Goal: Navigation & Orientation: Find specific page/section

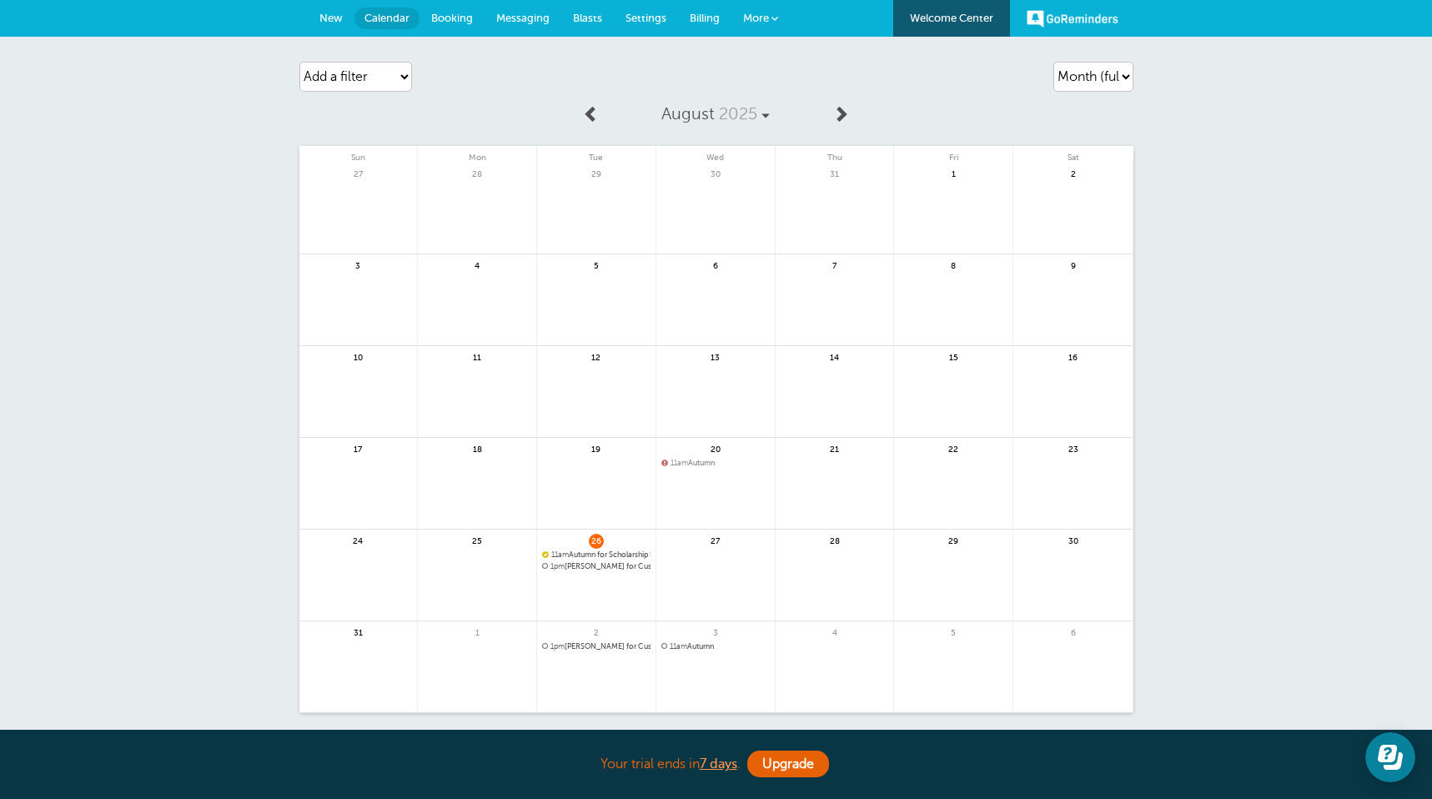
click at [771, 19] on span at bounding box center [774, 18] width 7 height 7
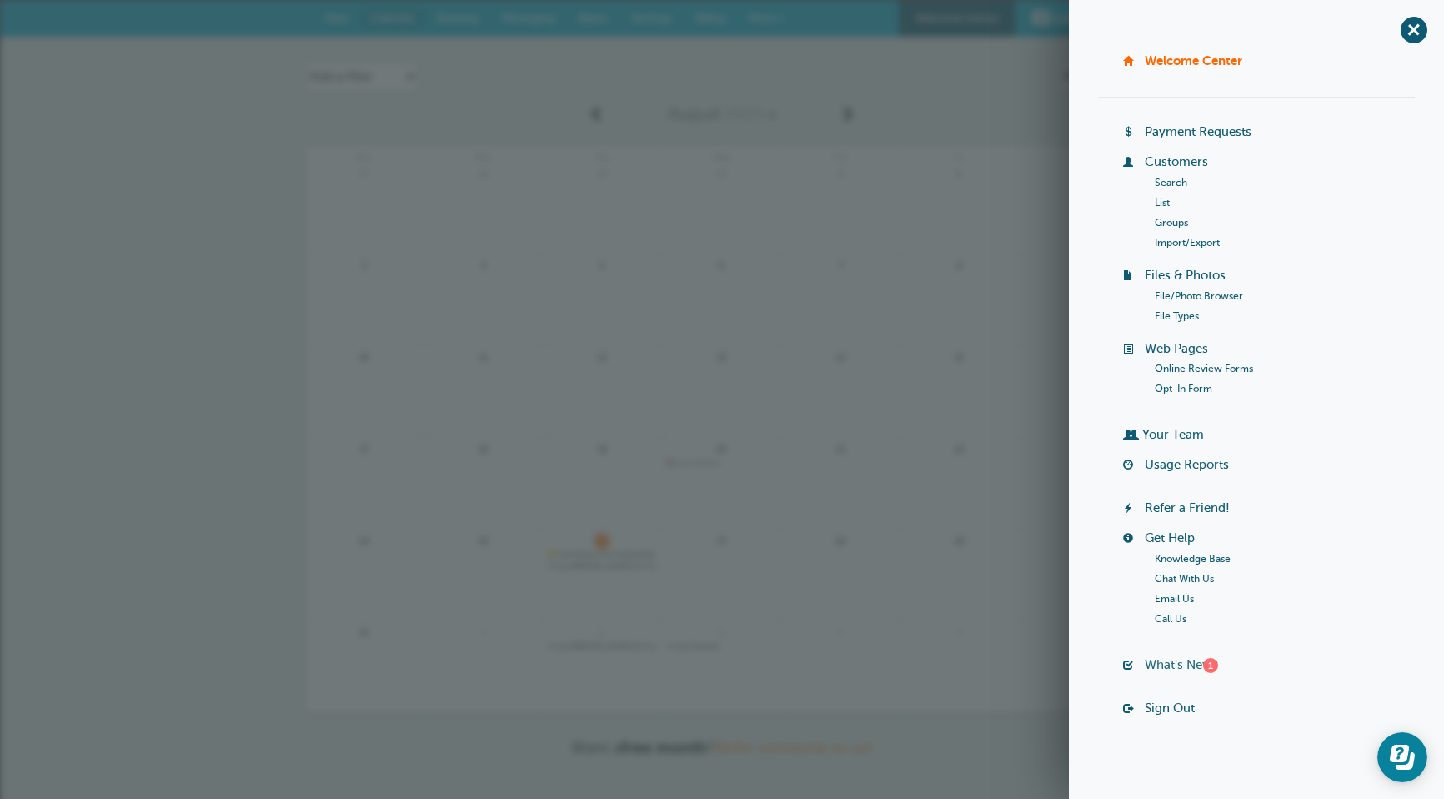
click at [1182, 666] on link "What's New? 1" at bounding box center [1181, 664] width 73 height 13
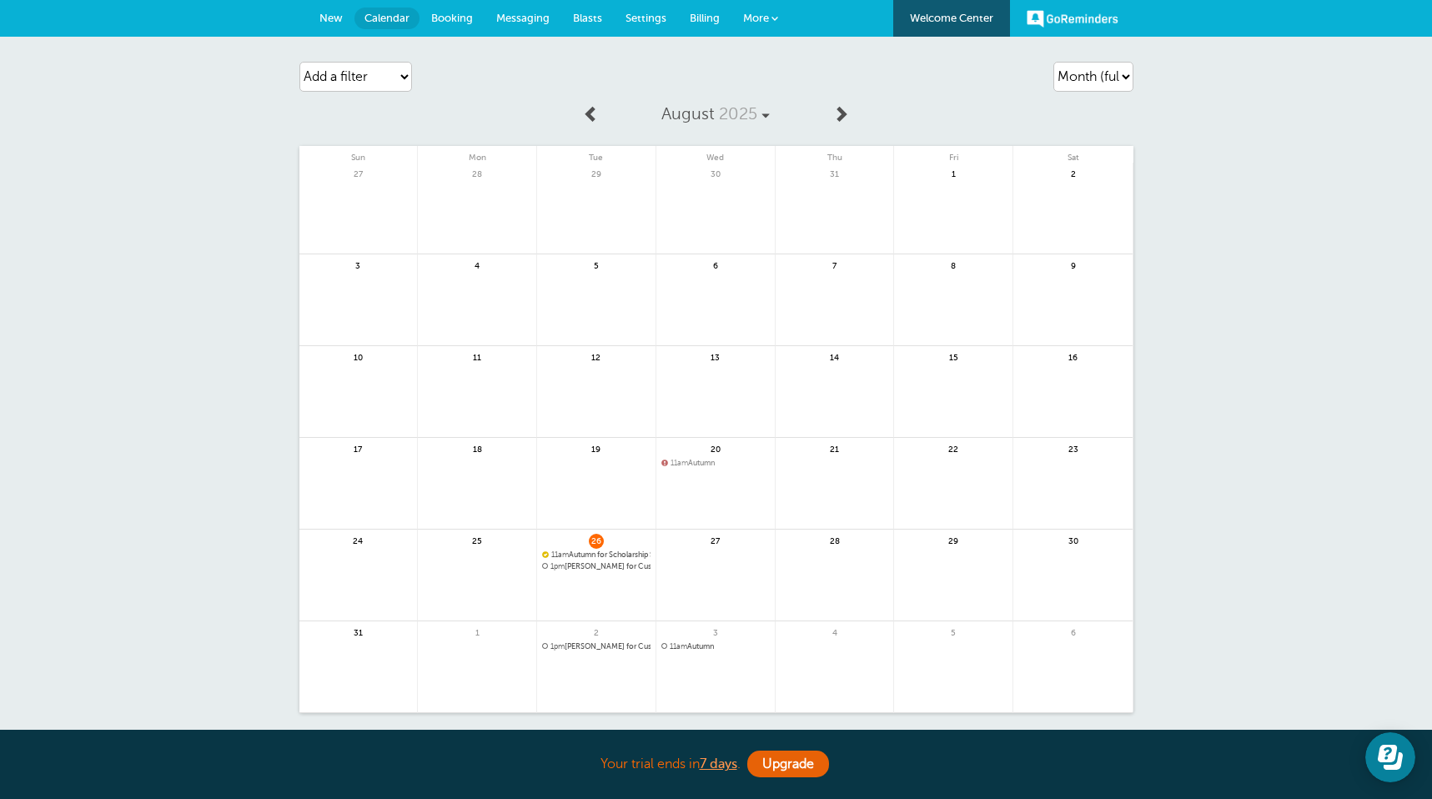
click at [447, 19] on span "Booking" at bounding box center [452, 18] width 42 height 13
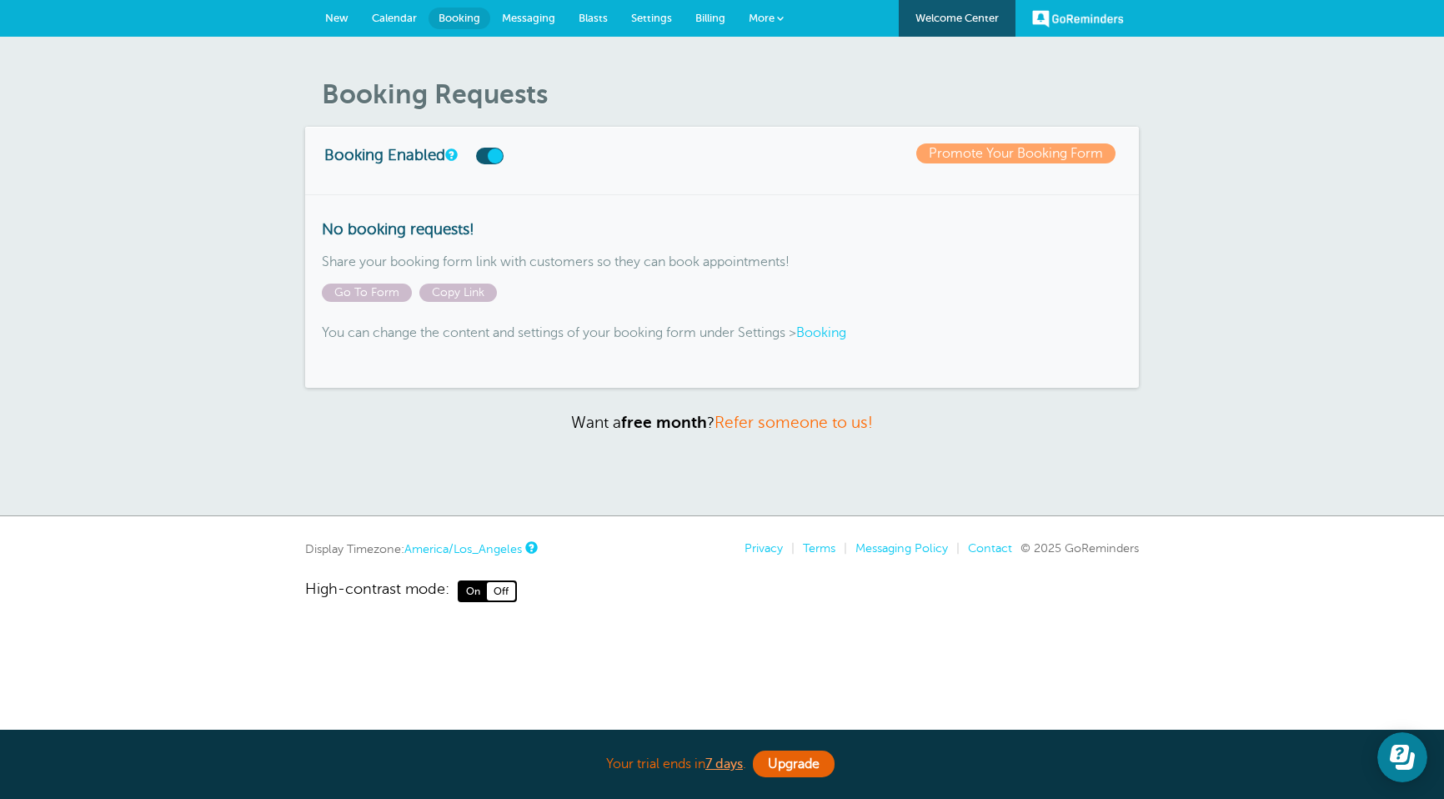
click at [538, 18] on span "Messaging" at bounding box center [528, 18] width 53 height 13
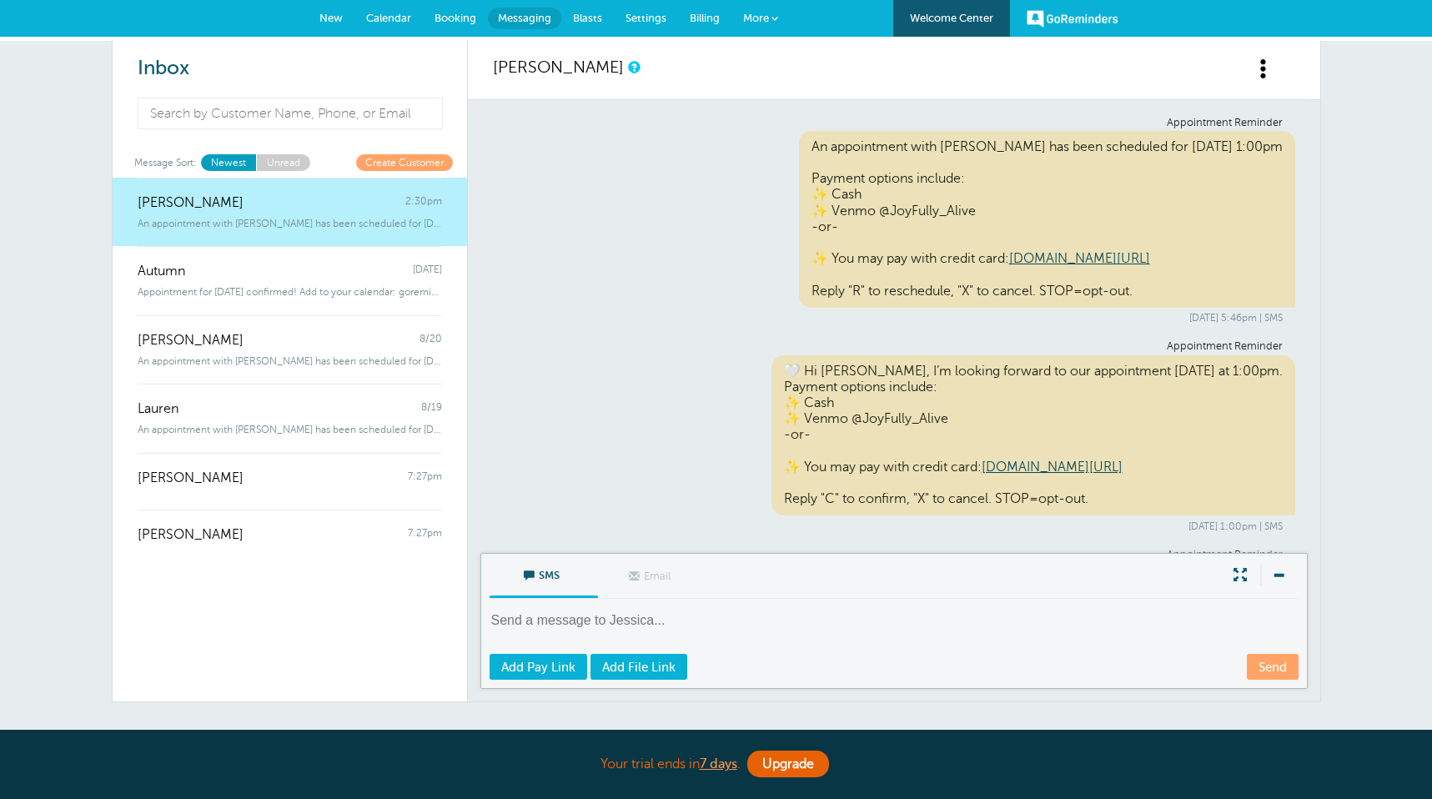
scroll to position [219, 0]
